Goal: Find specific page/section: Find specific page/section

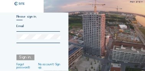
type input "[EMAIL_ADDRESS][PERSON_NAME][DOMAIN_NAME]"
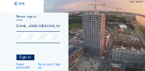
click at [29, 57] on div "Sign in." at bounding box center [25, 58] width 18 height 6
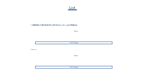
scroll to position [76, 0]
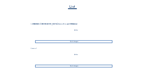
click at [81, 41] on div "Go to images" at bounding box center [73, 42] width 77 height 3
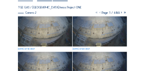
scroll to position [46, 0]
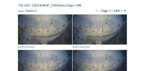
click at [48, 32] on img at bounding box center [45, 30] width 54 height 30
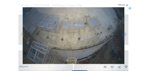
click at [130, 8] on icon at bounding box center [129, 8] width 3 height 3
